Goal: Use online tool/utility: Use online tool/utility

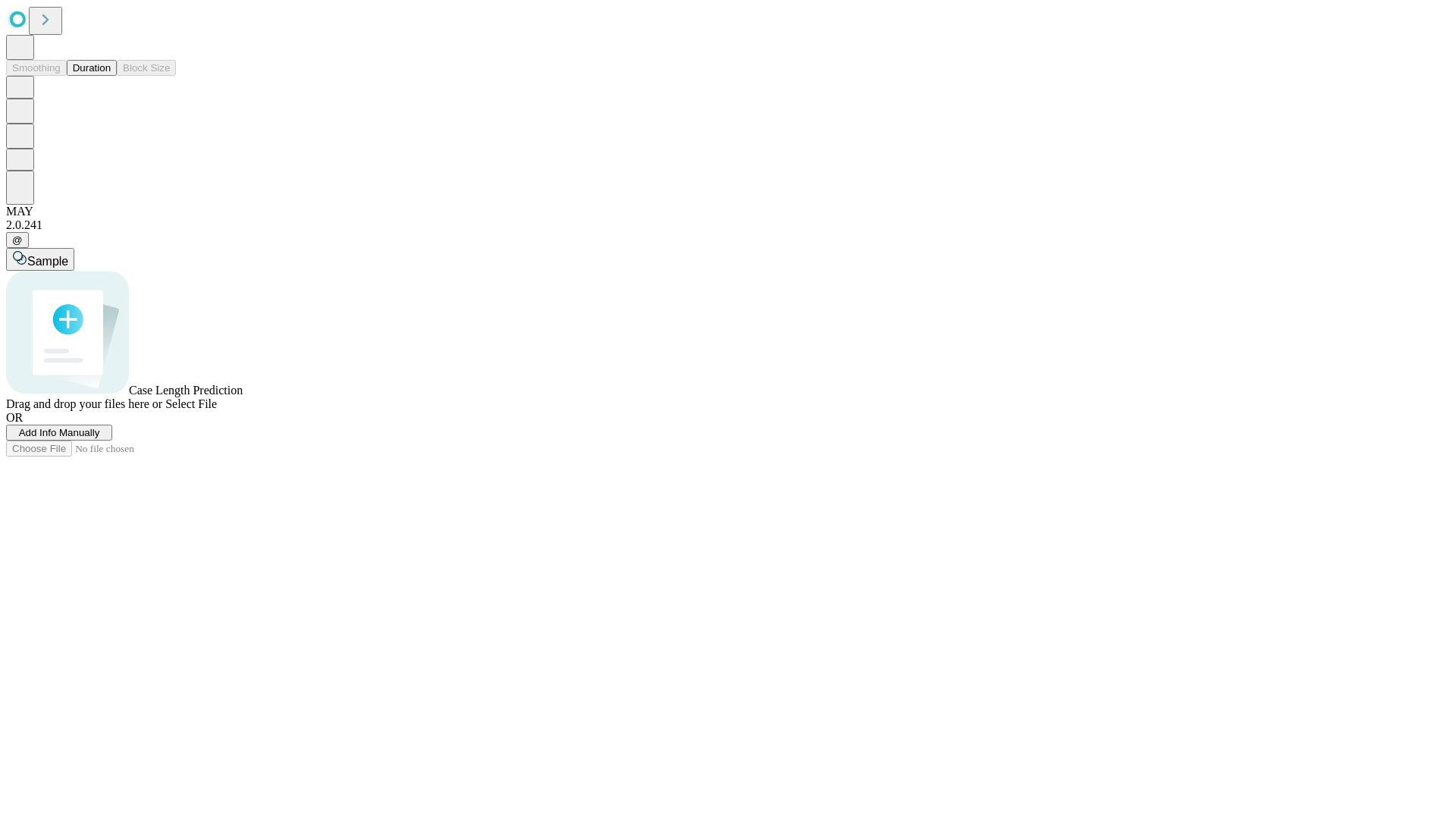
click at [111, 76] on button "Duration" at bounding box center [91, 68] width 51 height 16
click at [217, 410] on span "Select File" at bounding box center [192, 404] width 51 height 13
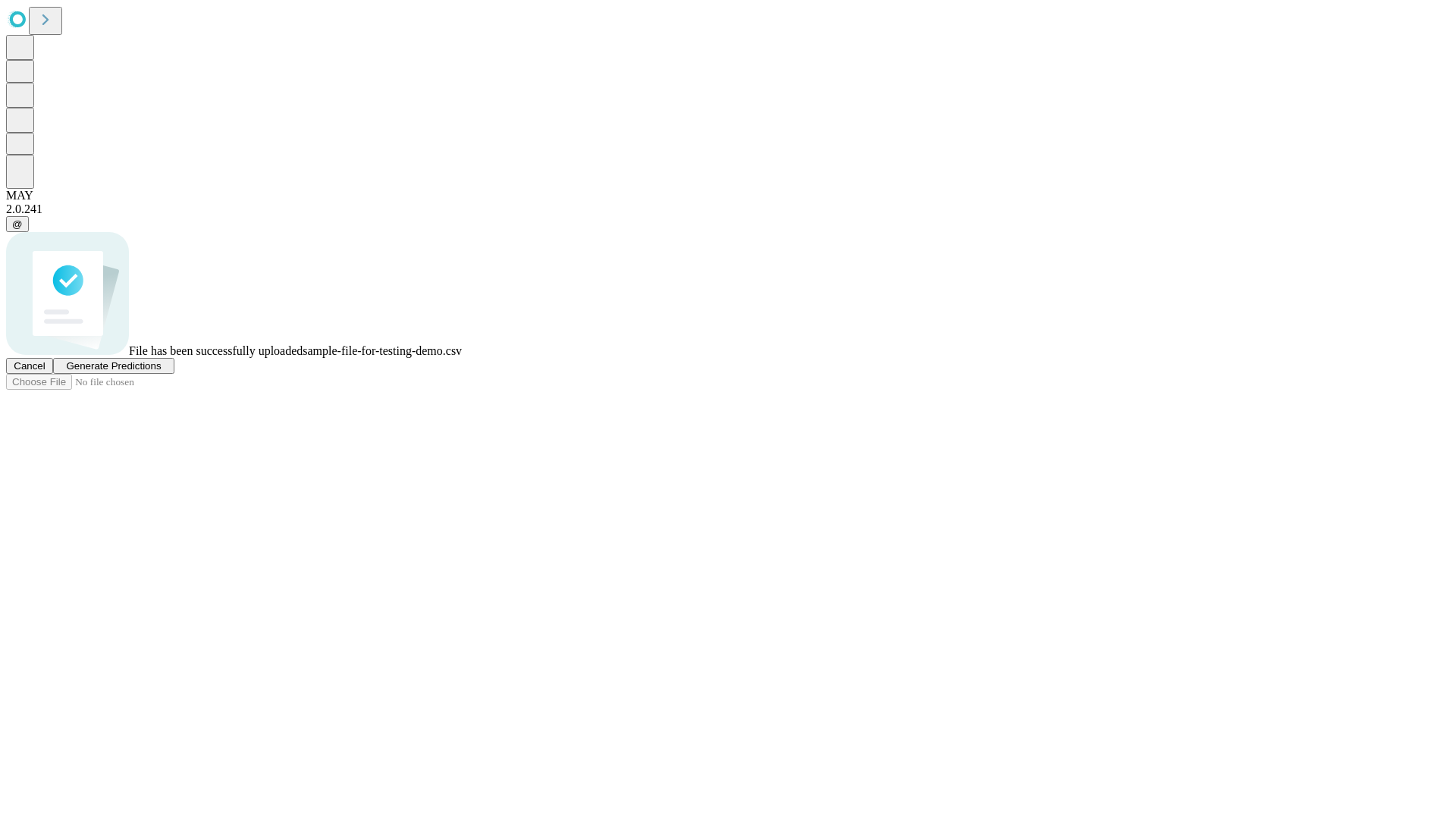
click at [161, 371] on span "Generate Predictions" at bounding box center [113, 366] width 95 height 11
